Goal: Navigation & Orientation: Find specific page/section

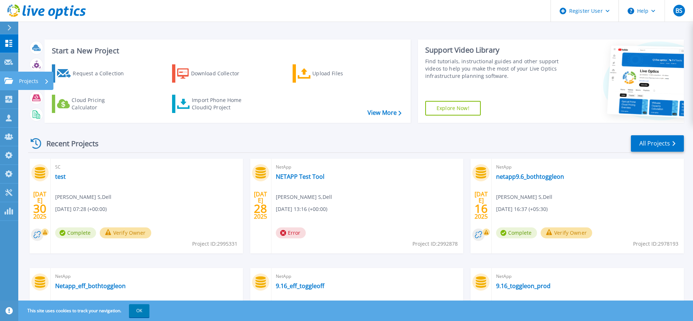
click at [13, 83] on div "Projects" at bounding box center [21, 80] width 34 height 7
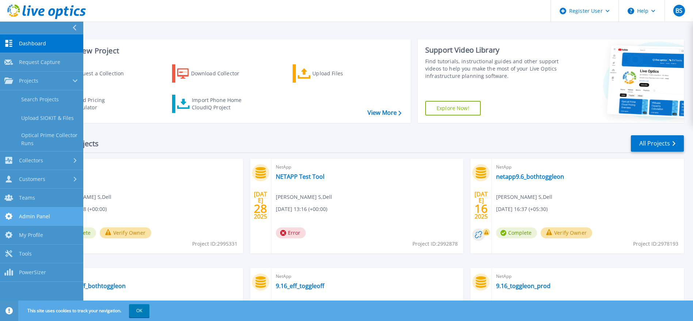
click at [18, 216] on link "Admin Panel Admin Panel" at bounding box center [41, 216] width 83 height 19
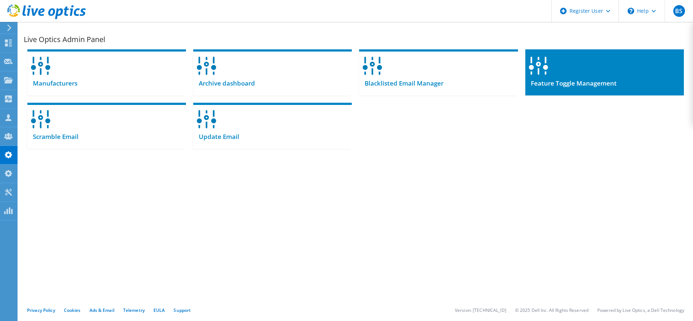
click at [591, 80] on span "Feature Toggle Management" at bounding box center [570, 83] width 91 height 8
